Goal: Task Accomplishment & Management: Complete application form

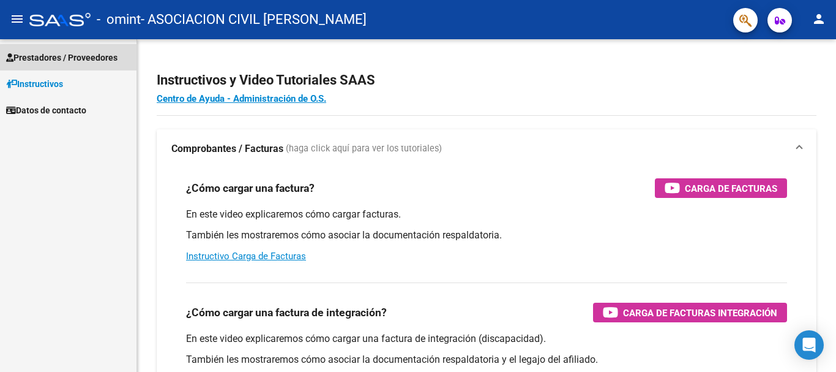
click at [43, 56] on span "Prestadores / Proveedores" at bounding box center [61, 57] width 111 height 13
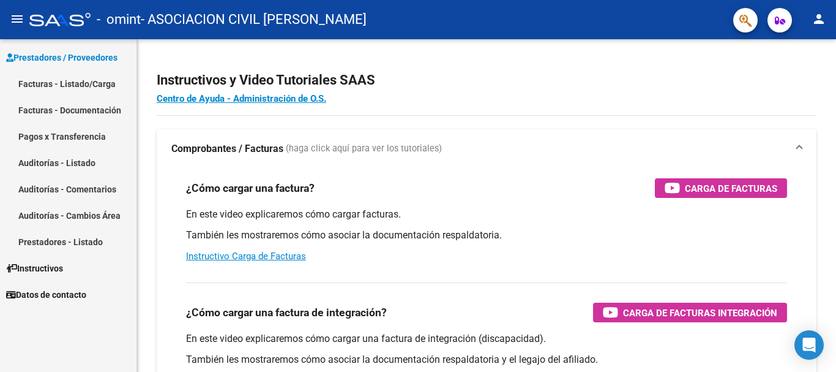
click at [47, 84] on link "Facturas - Listado/Carga" at bounding box center [68, 83] width 136 height 26
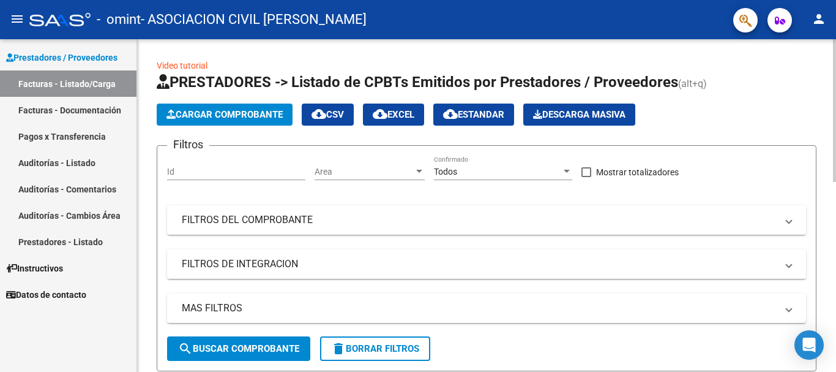
click at [233, 118] on span "Cargar Comprobante" at bounding box center [224, 114] width 116 height 11
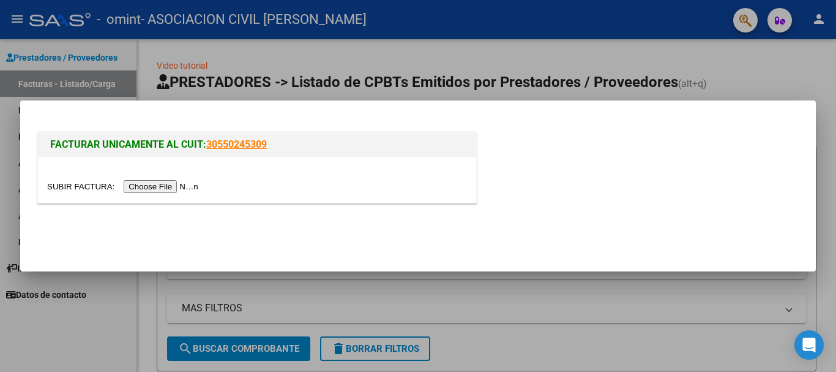
click at [174, 184] on input "file" at bounding box center [124, 186] width 155 height 13
drag, startPoint x: 226, startPoint y: 245, endPoint x: 225, endPoint y: 212, distance: 33.1
click at [225, 243] on mat-dialog-actions at bounding box center [418, 233] width 766 height 47
drag, startPoint x: 436, startPoint y: 57, endPoint x: 381, endPoint y: 61, distance: 55.2
click at [435, 57] on div at bounding box center [418, 186] width 836 height 372
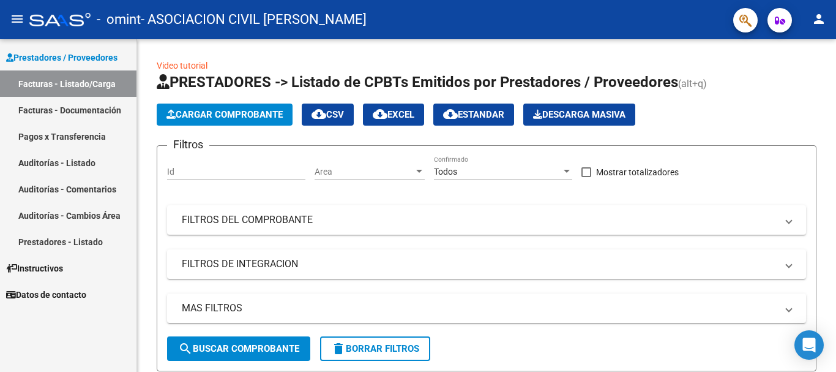
click at [43, 57] on span "Prestadores / Proveedores" at bounding box center [61, 57] width 111 height 13
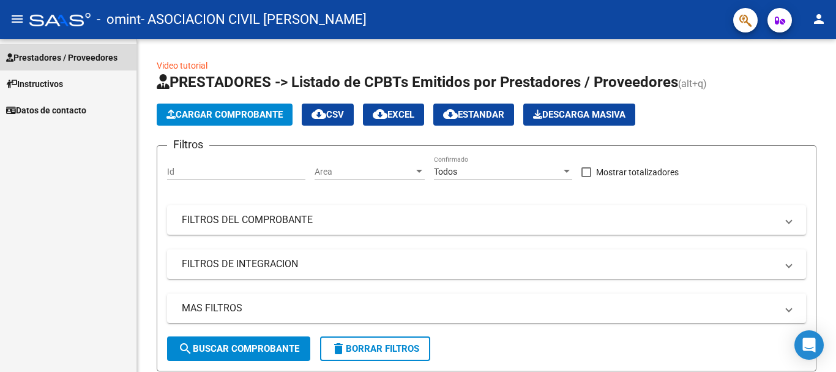
click at [42, 57] on span "Prestadores / Proveedores" at bounding box center [61, 57] width 111 height 13
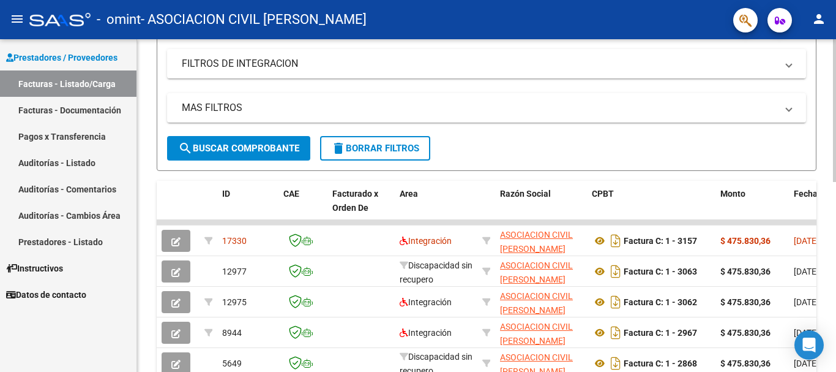
scroll to position [199, 0]
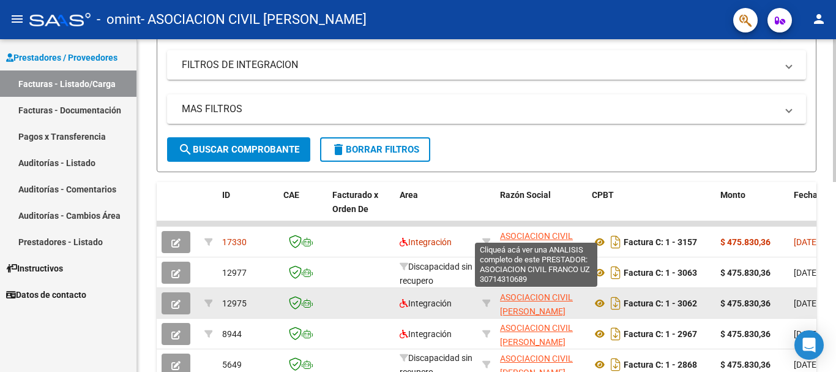
click at [550, 302] on span "ASOCIACION CIVIL [PERSON_NAME]" at bounding box center [536, 304] width 73 height 24
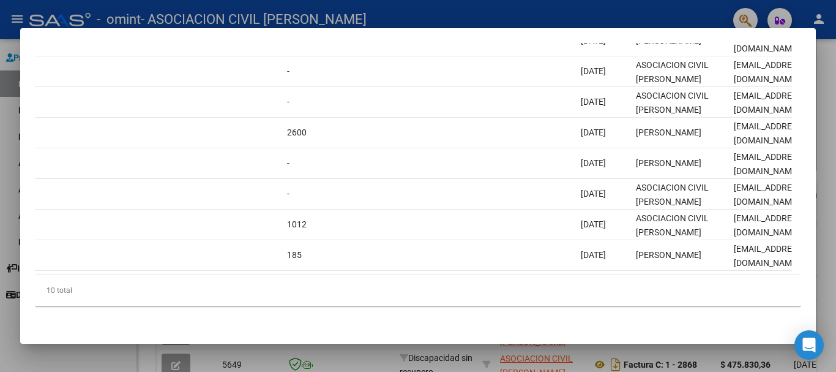
scroll to position [0, 1198]
